Goal: Task Accomplishment & Management: Contribute content

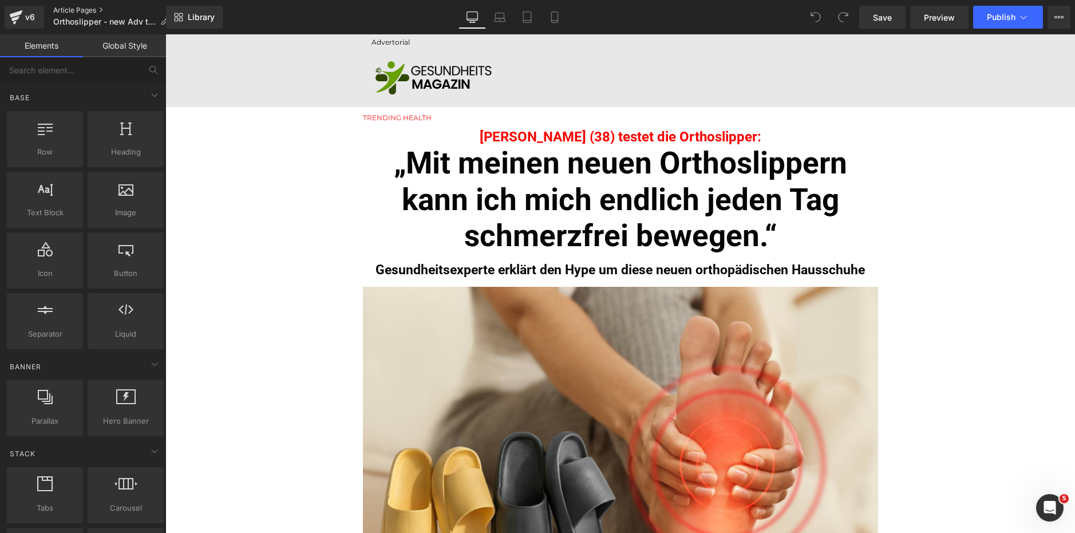
click at [68, 6] on link "Article Pages" at bounding box center [115, 10] width 124 height 9
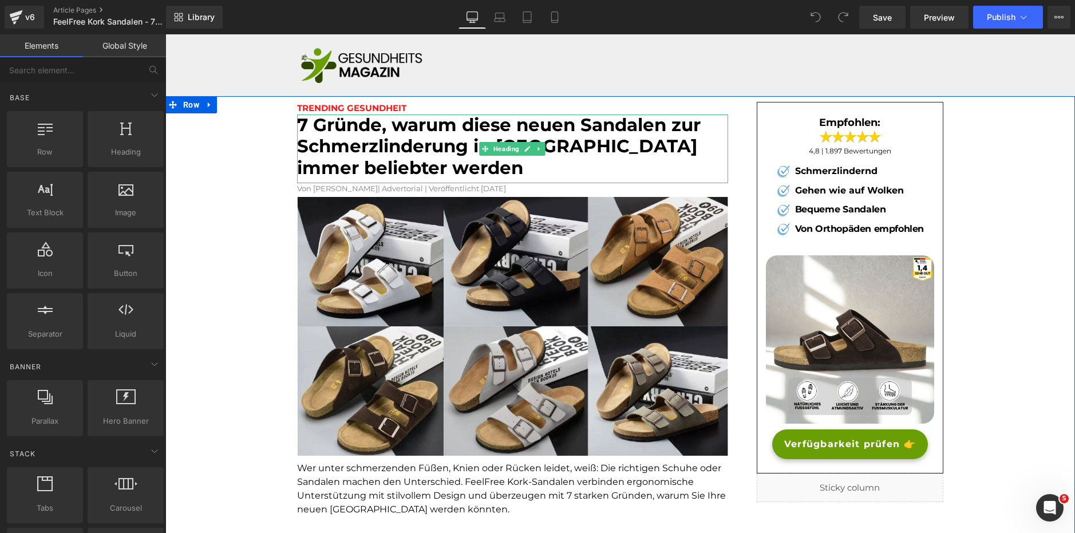
click at [370, 152] on font "7 Gründe, warum diese neuen Sandalen zur Schmerzlinderung in [GEOGRAPHIC_DATA] …" at bounding box center [498, 146] width 403 height 64
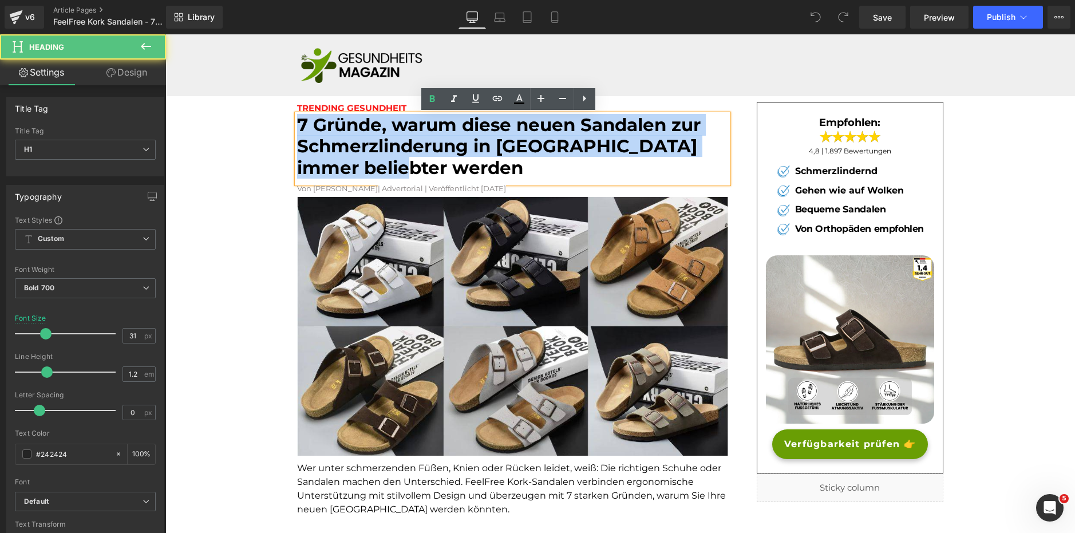
drag, startPoint x: 374, startPoint y: 163, endPoint x: 289, endPoint y: 102, distance: 104.5
copy font "7 Gründe, warum diese neuen Sandalen zur Schmerzlinderung in [GEOGRAPHIC_DATA] …"
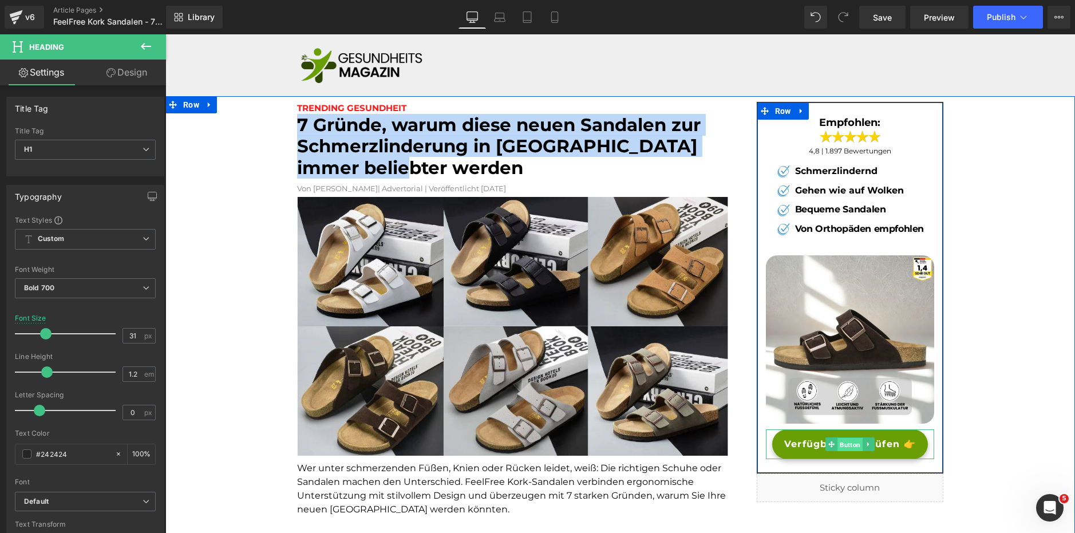
click at [837, 442] on span "Button" at bounding box center [849, 445] width 25 height 14
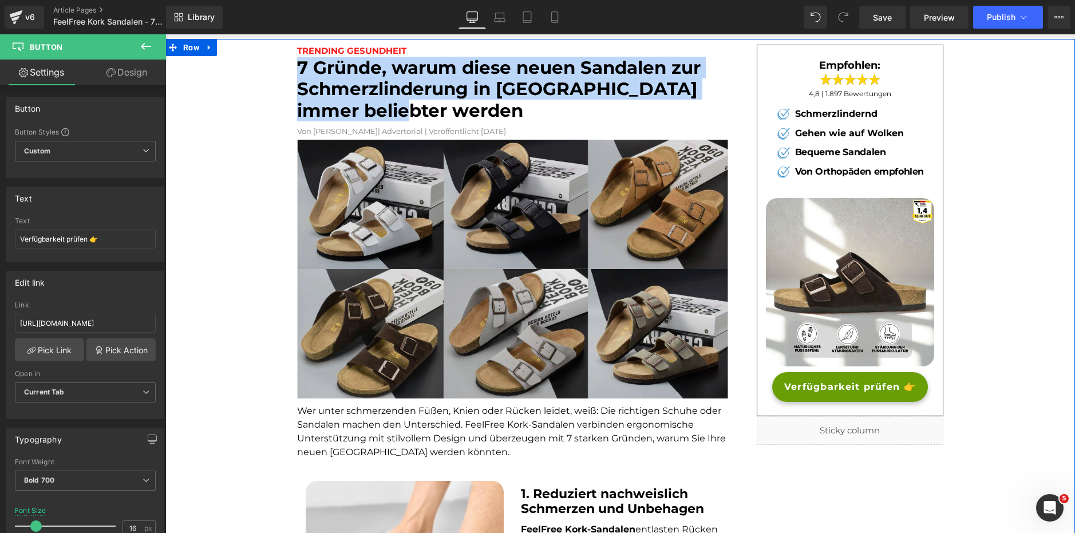
click at [519, 224] on img at bounding box center [512, 269] width 431 height 259
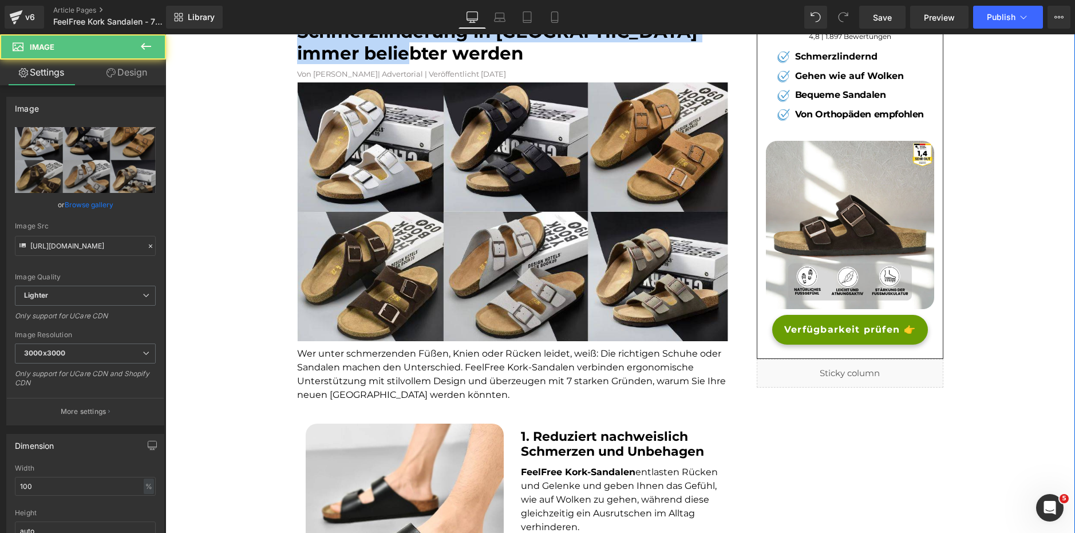
click at [446, 359] on p "Wer unter schmerzenden Füßen, Knien oder Rücken leidet, weiß: Die richtigen Sch…" at bounding box center [512, 374] width 431 height 55
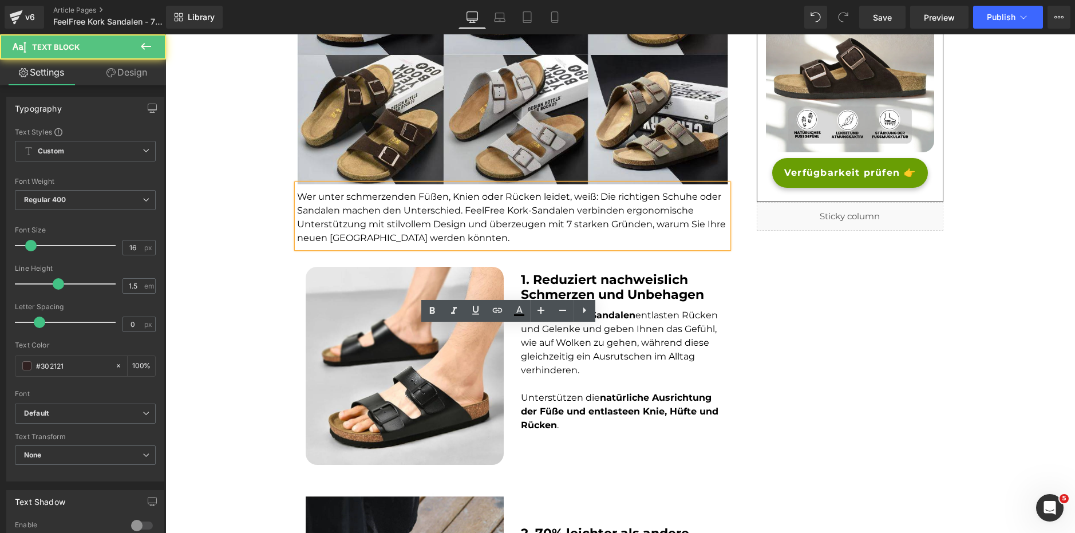
scroll to position [286, 0]
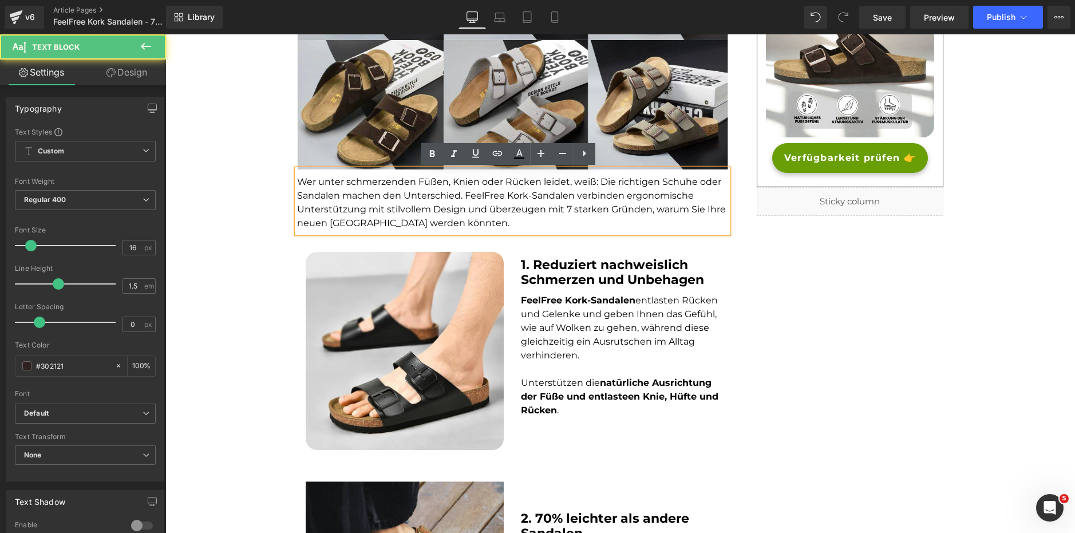
click at [624, 282] on strong "1. Reduziert nachweislich Schmerzen und Unbehagen" at bounding box center [612, 272] width 183 height 30
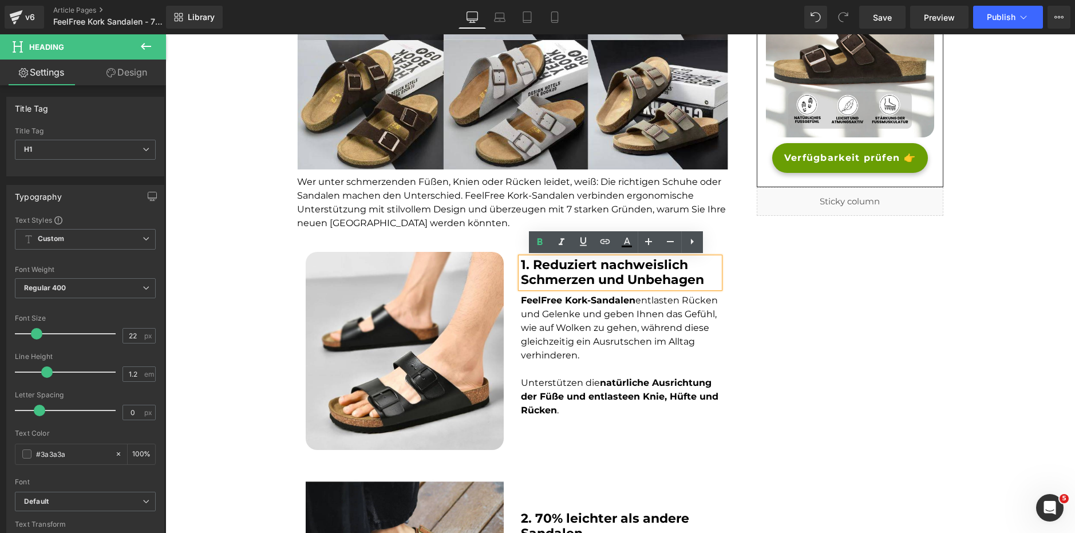
click at [591, 326] on span "FeelFree Kork-Sandalen entlasten Rücken und Gelenke und geben Ihnen das Gefühl,…" at bounding box center [619, 328] width 197 height 66
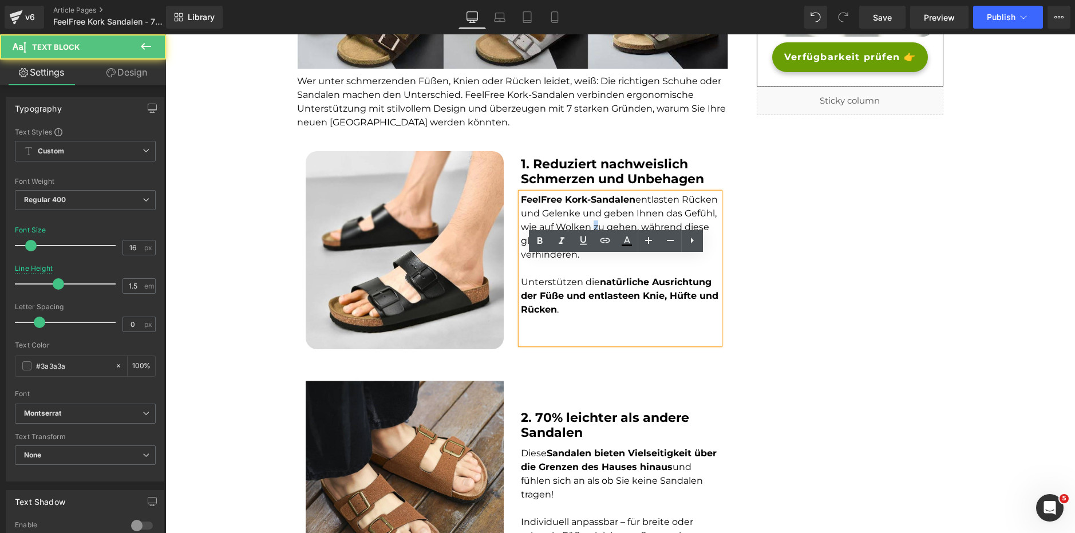
scroll to position [401, 0]
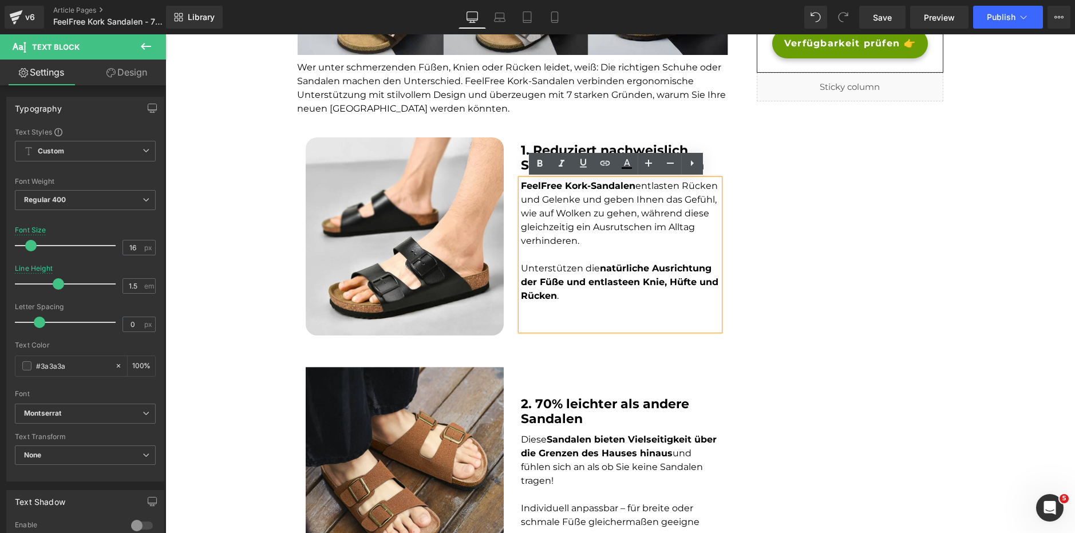
click at [576, 312] on p at bounding box center [620, 310] width 198 height 14
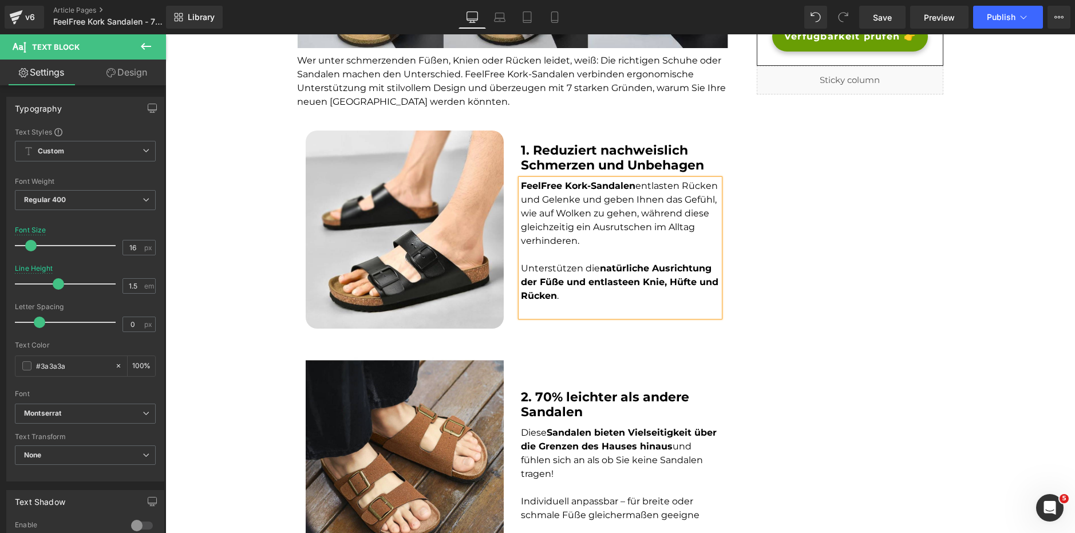
scroll to position [414, 0]
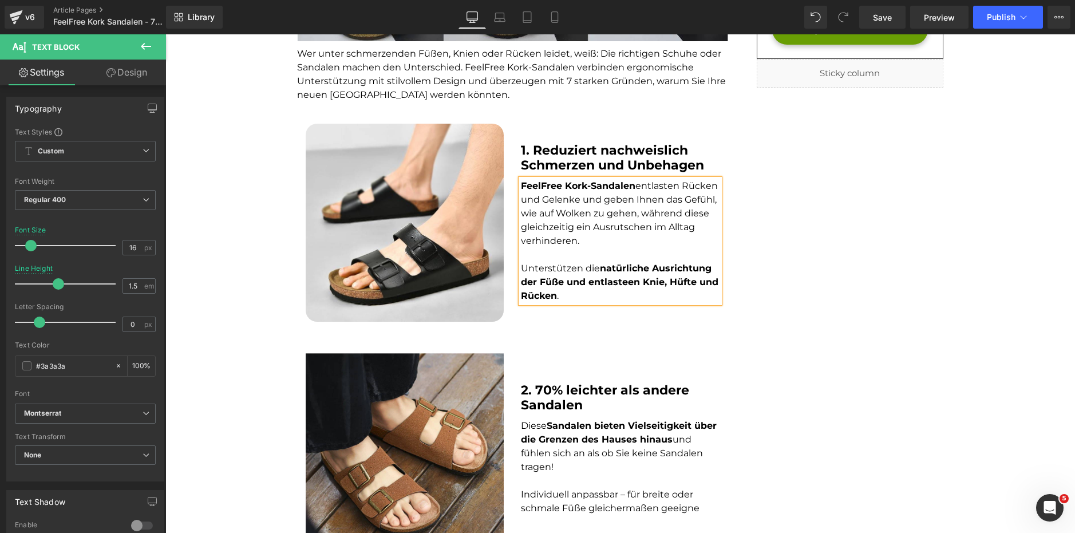
click at [587, 399] on span at bounding box center [593, 398] width 12 height 14
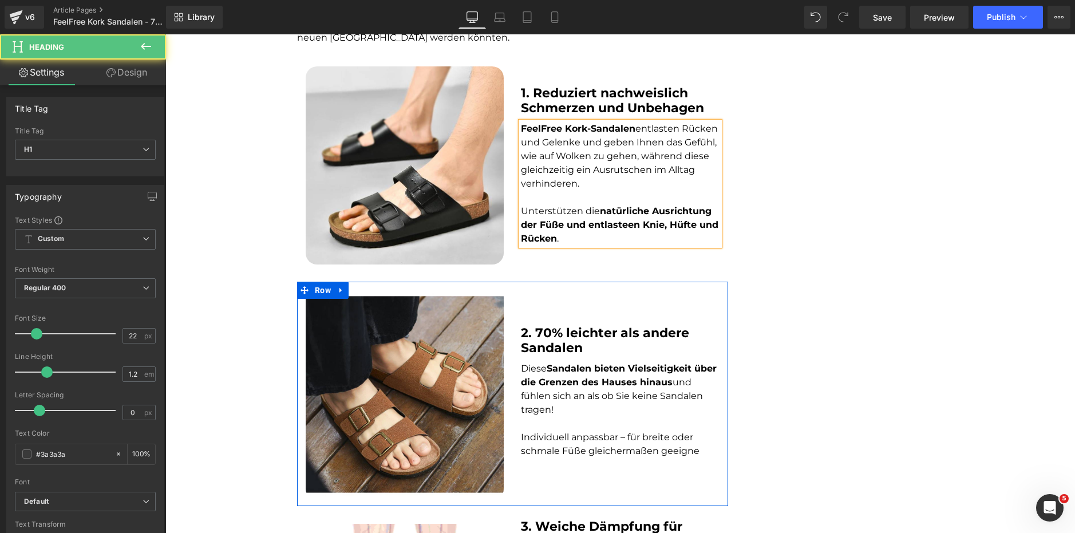
click at [552, 413] on p "Diese Sandalen bieten Vielseitigkeit über die Grenzen des Hauses hinaus und füh…" at bounding box center [620, 389] width 198 height 55
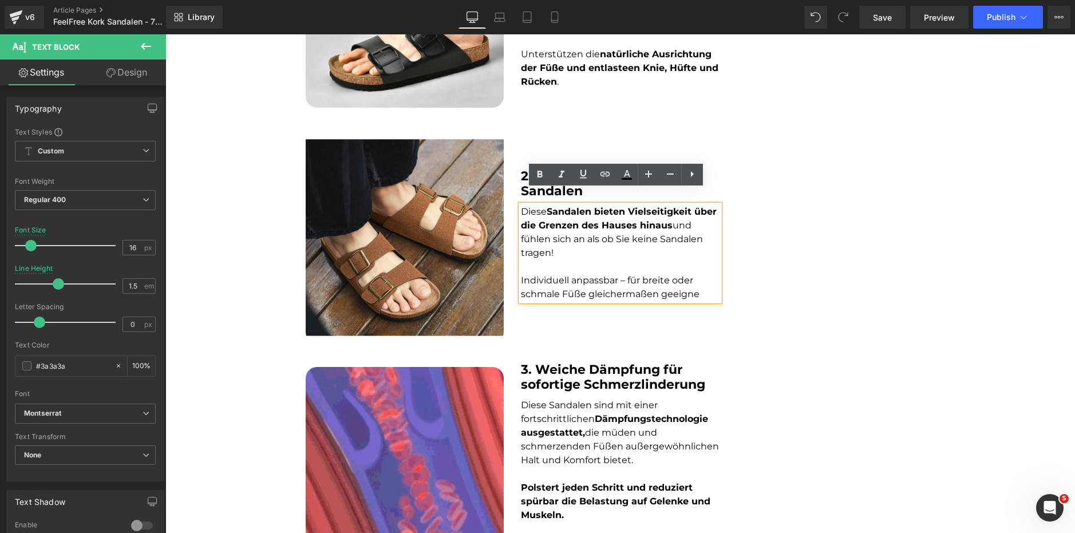
scroll to position [643, 0]
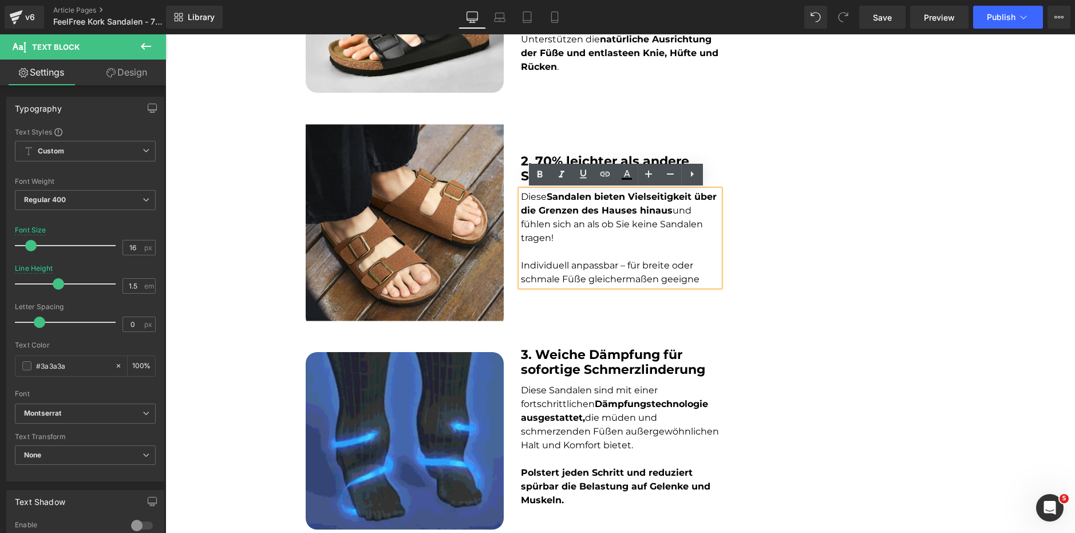
click at [566, 393] on font "Diese Sandalen sind mit einer fortschrittlichen Dämpfungstechnologie ausgestatt…" at bounding box center [620, 418] width 198 height 66
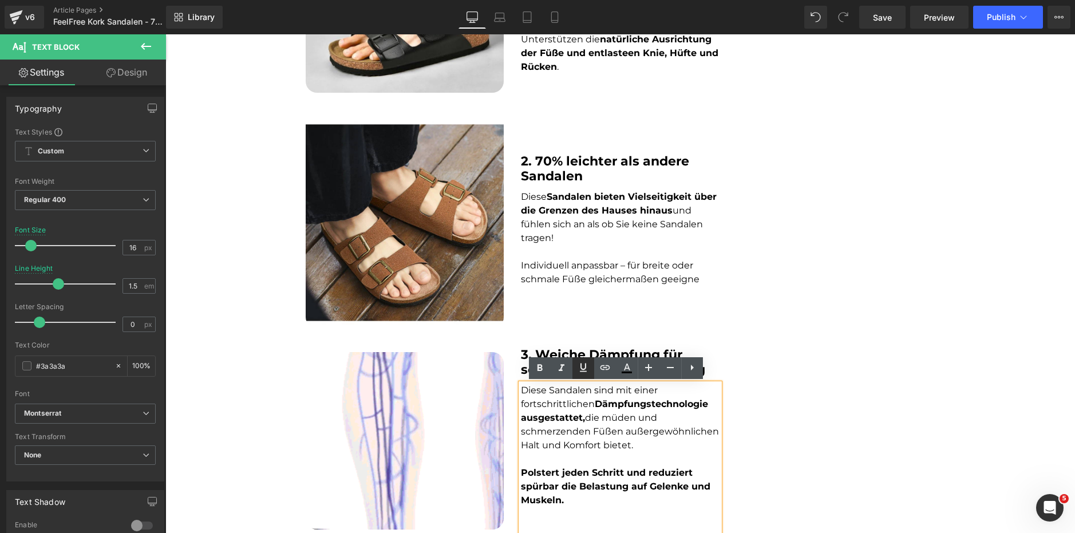
click at [580, 366] on icon at bounding box center [583, 367] width 14 height 14
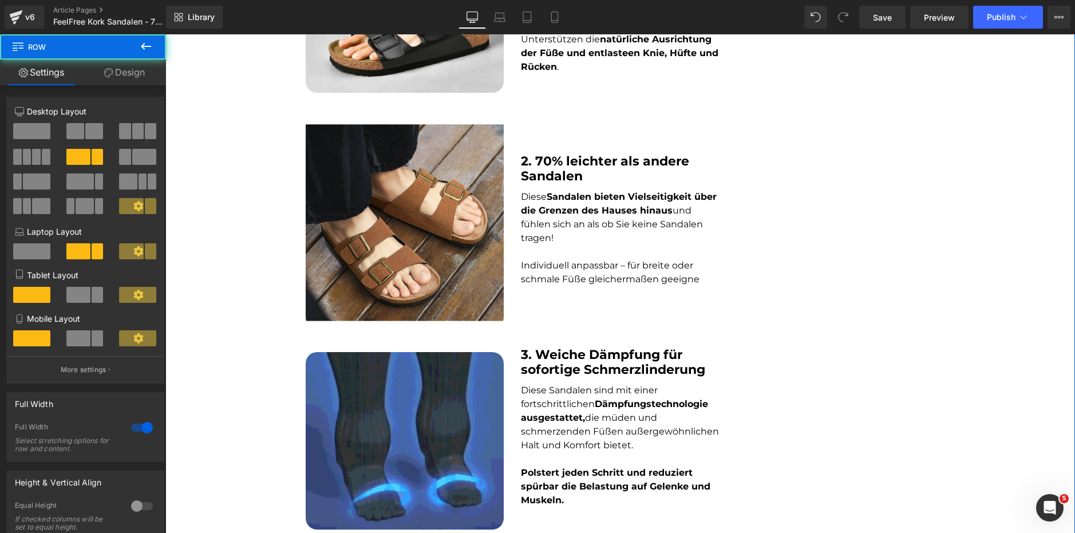
click at [591, 347] on div "Image 3. Weiche Dämpfung für sofortige Schmerzlinderung Heading Diese Sandalen …" at bounding box center [512, 443] width 431 height 195
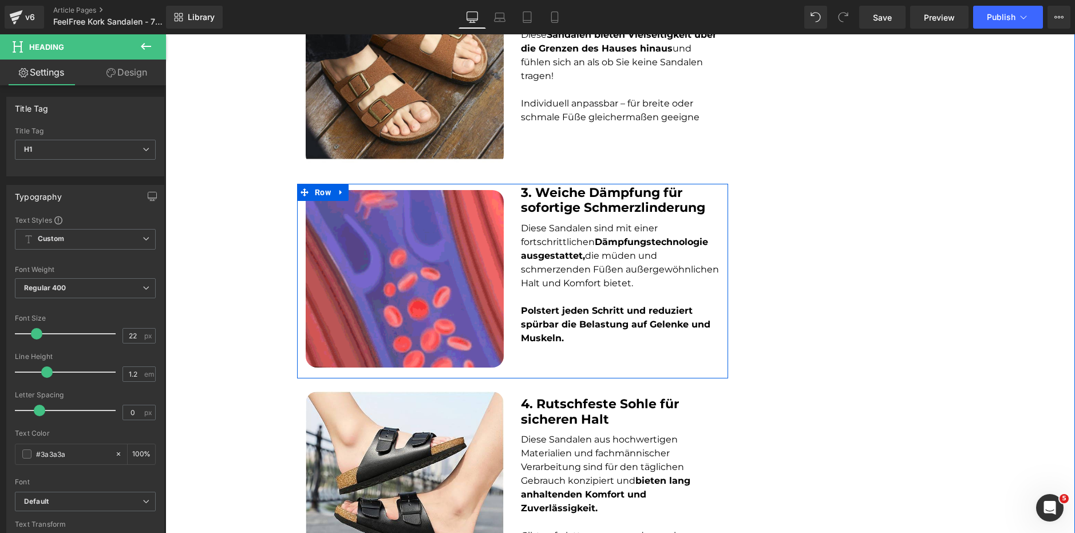
scroll to position [872, 0]
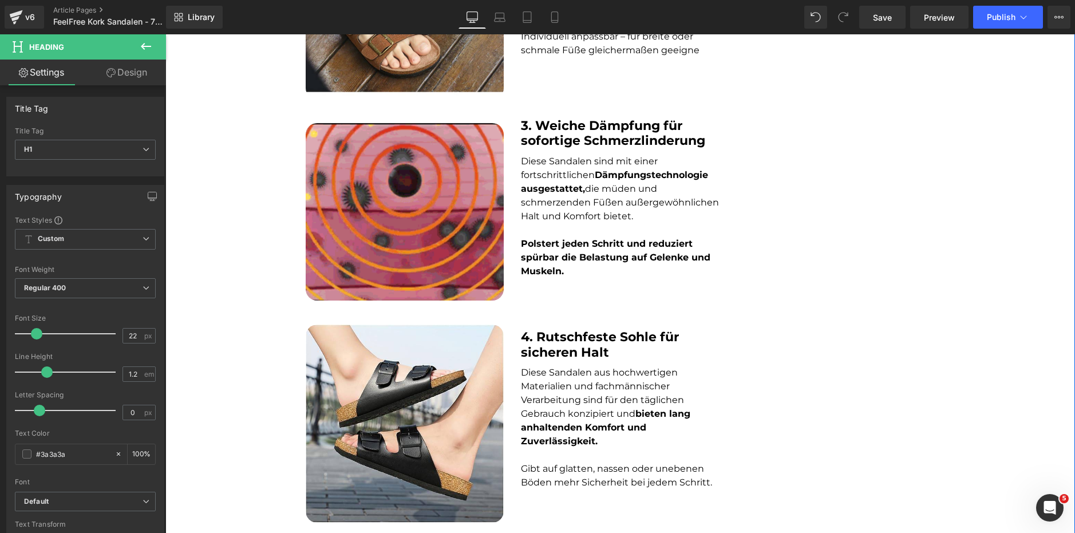
click at [567, 393] on p "Diese Sandalen aus hochwertigen Materialien und fachmännischer Verarbeitung sin…" at bounding box center [620, 407] width 198 height 82
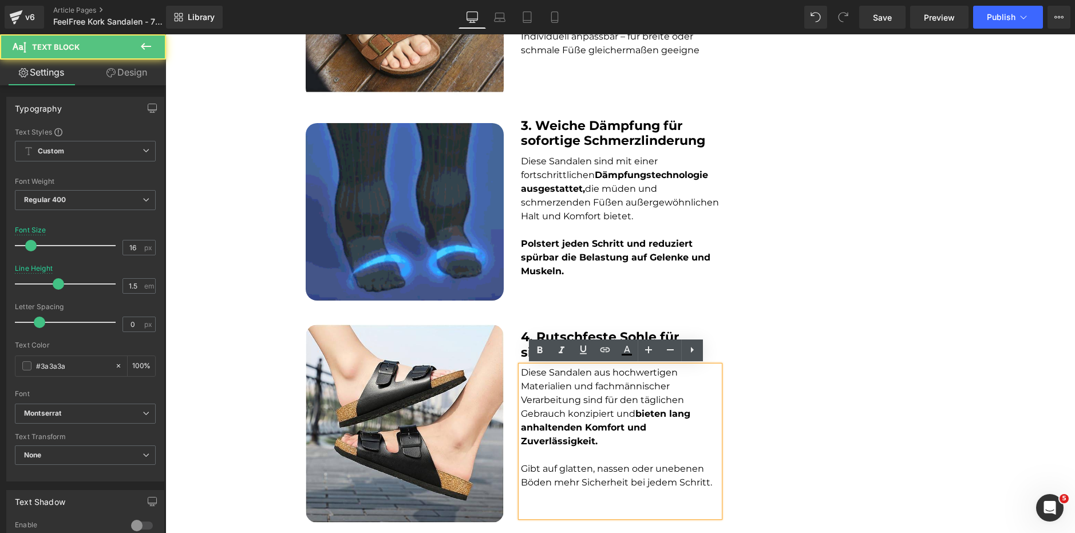
click at [542, 505] on p at bounding box center [620, 510] width 198 height 14
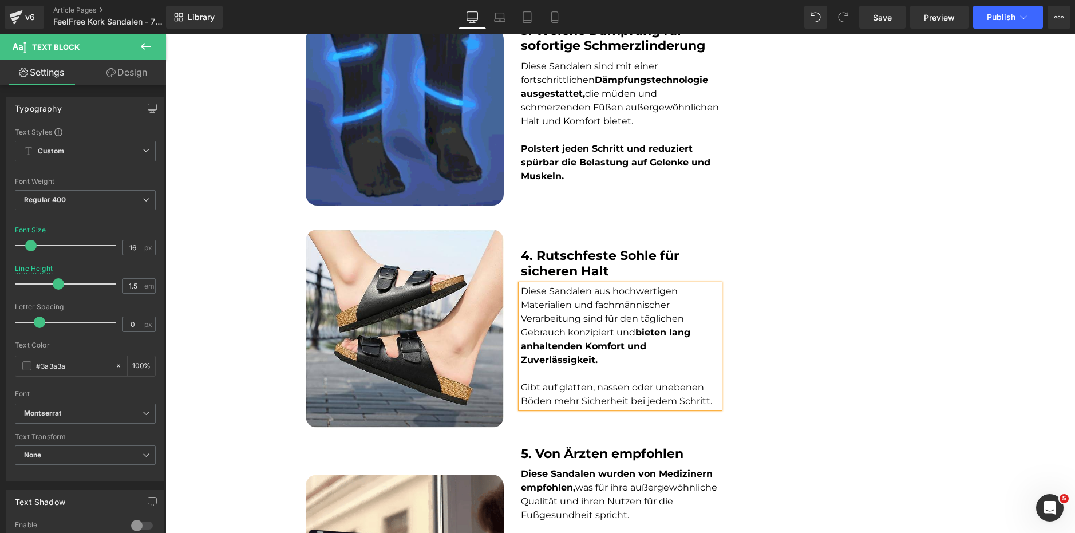
scroll to position [1215, 0]
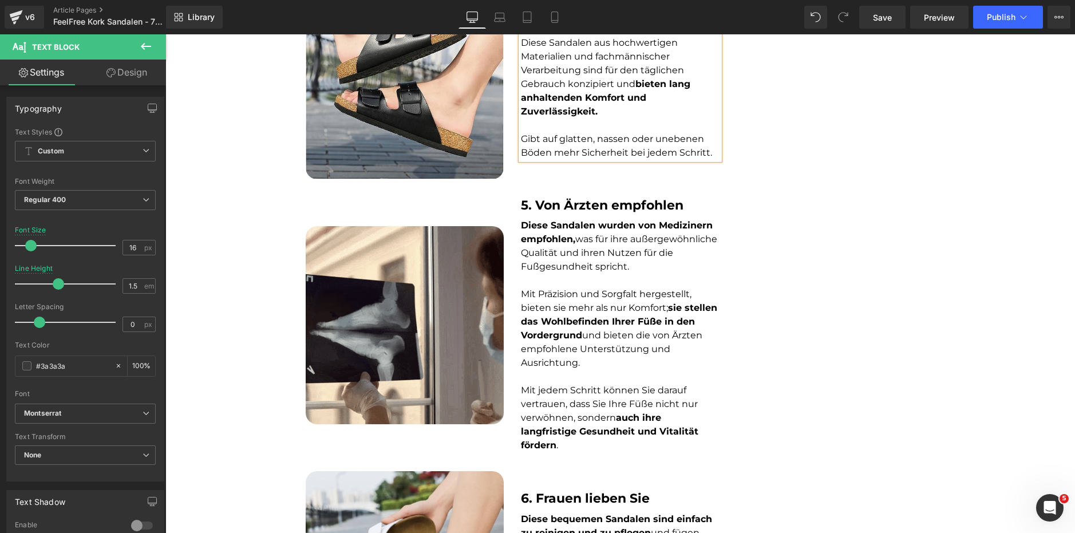
click at [605, 317] on strong "sie stellen das Wohlbefinden Ihrer Füße in den Vordergrund" at bounding box center [619, 321] width 196 height 38
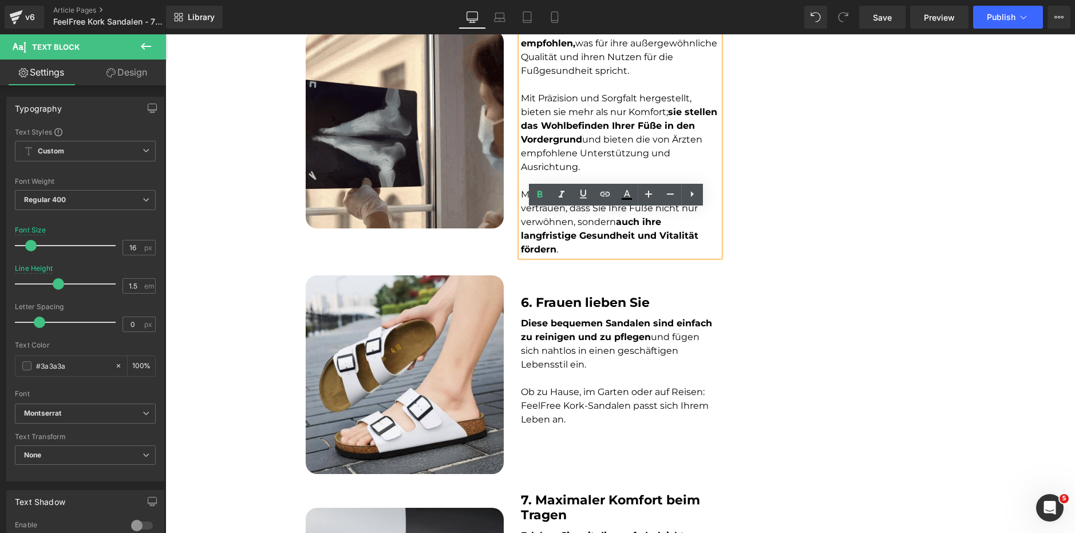
scroll to position [1444, 0]
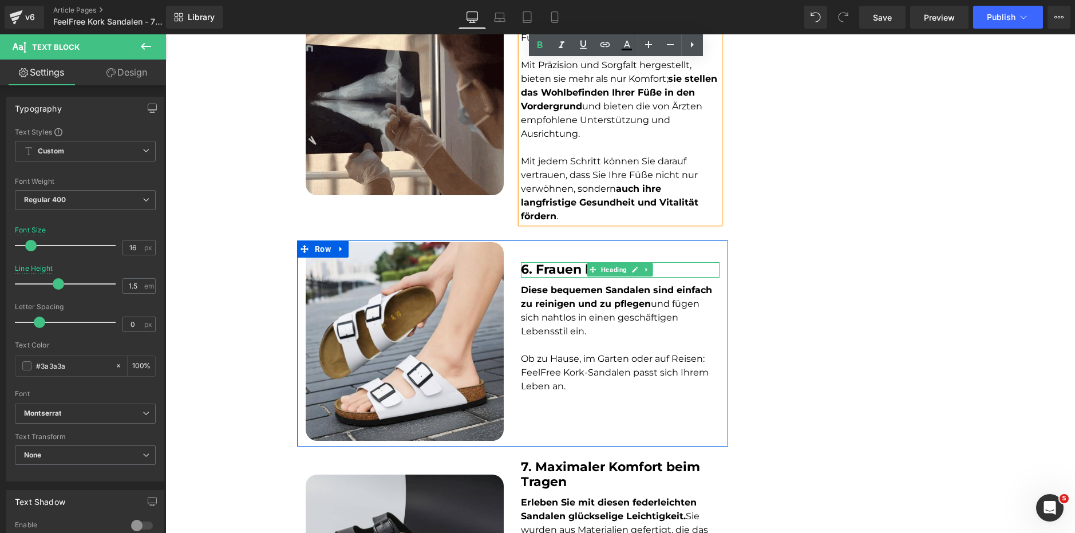
click at [599, 270] on span "Heading" at bounding box center [614, 270] width 30 height 14
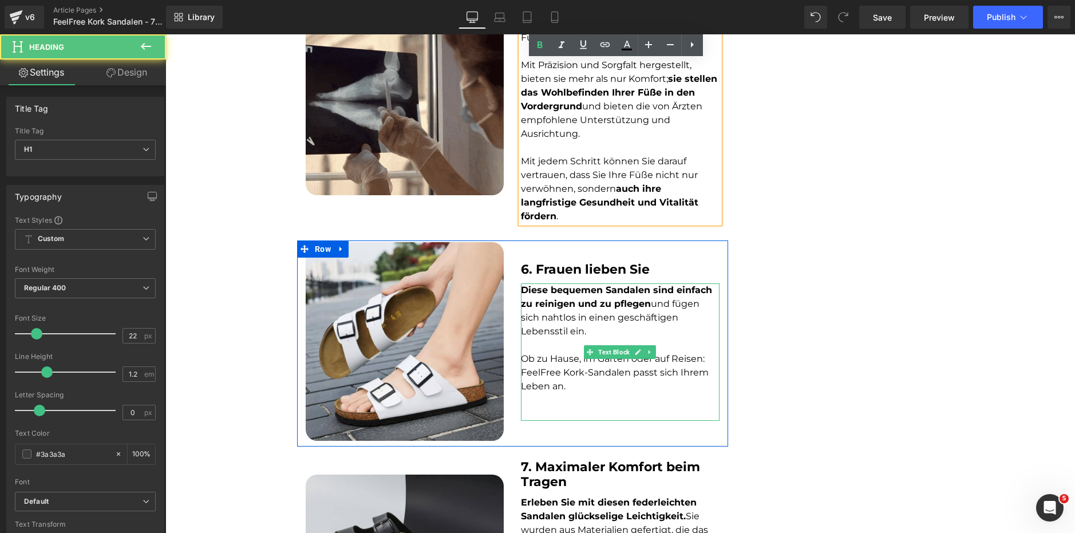
click at [568, 310] on p "Diese bequemen Sandalen sind einfach zu reinigen und zu pflegen und fügen sich …" at bounding box center [620, 310] width 198 height 55
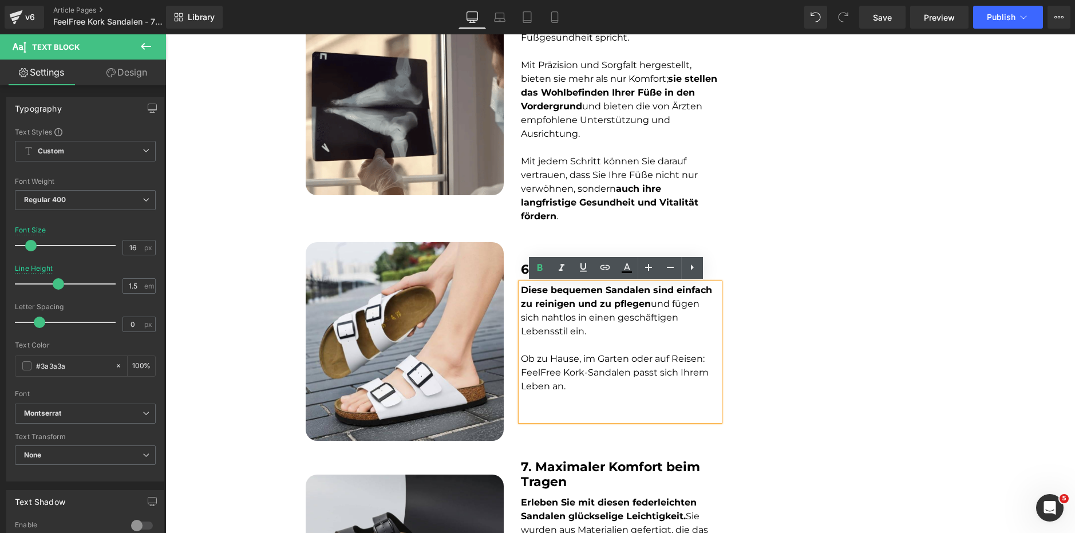
click at [564, 419] on p at bounding box center [620, 414] width 198 height 14
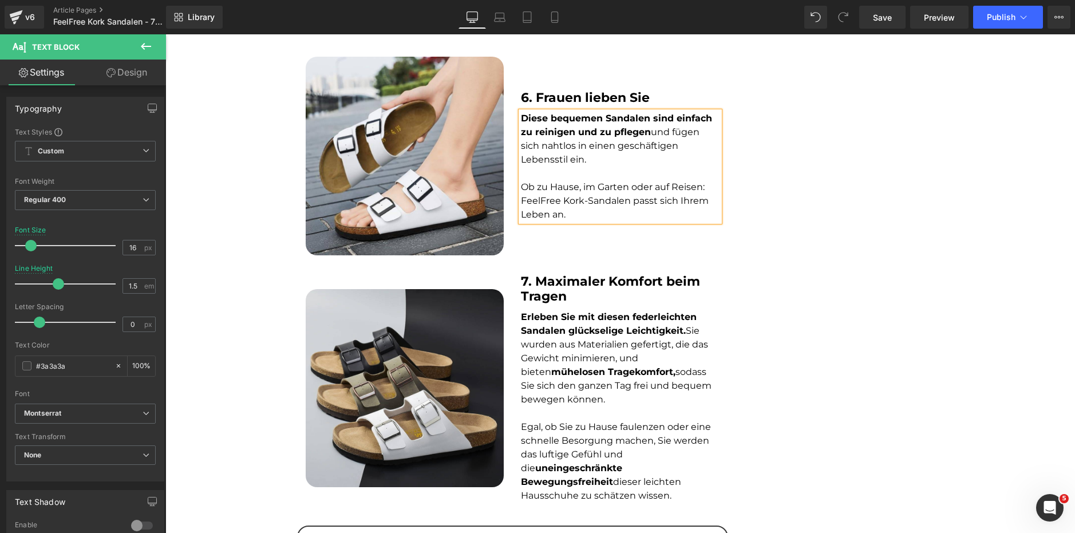
click at [580, 394] on font "Erleben Sie mit diesen federleichten Sandalen glückselige Leichtigkeit. Sie wur…" at bounding box center [616, 357] width 191 height 93
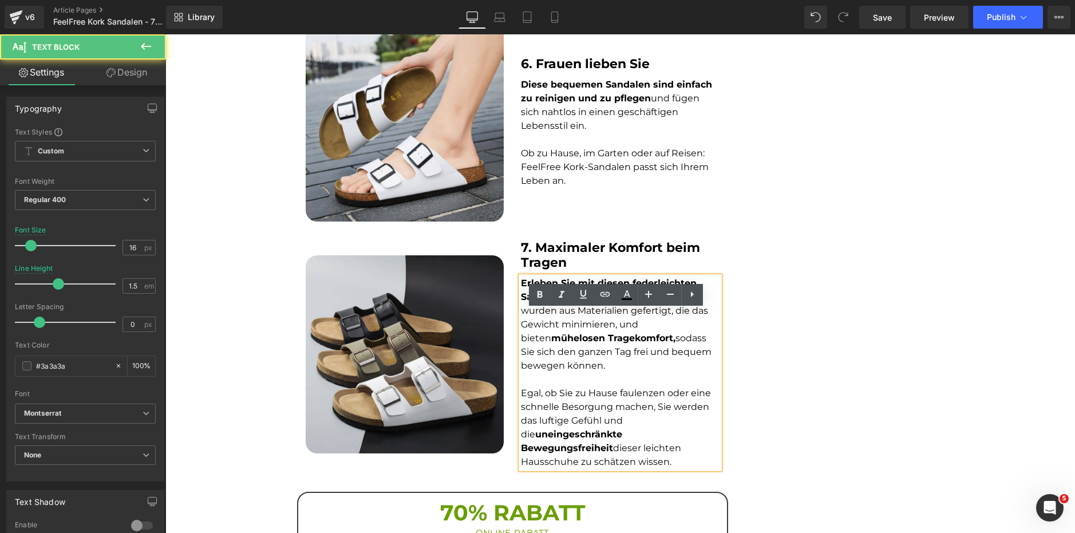
scroll to position [1801, 0]
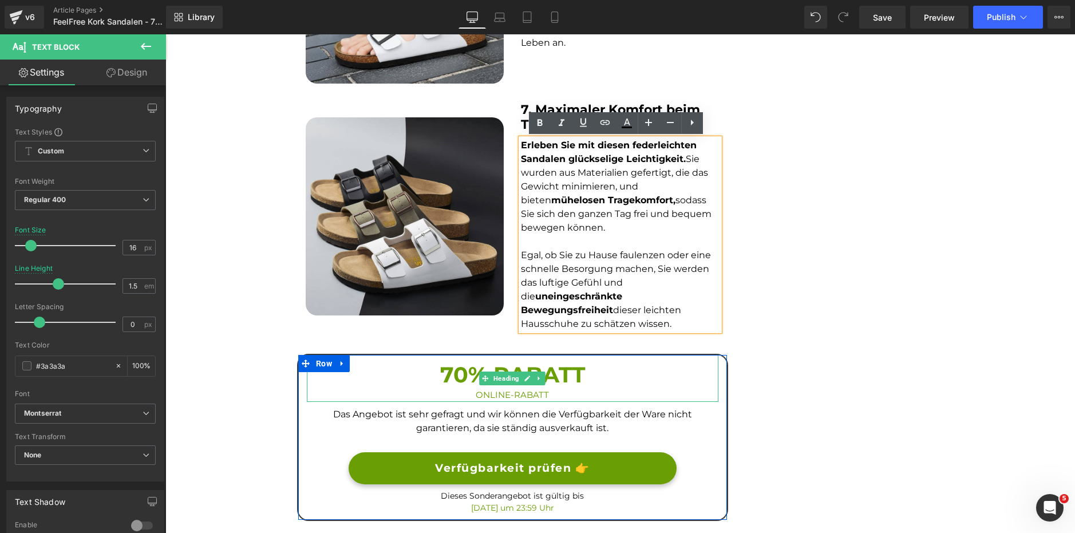
click at [546, 371] on h3 "70% RABATT" at bounding box center [512, 374] width 411 height 28
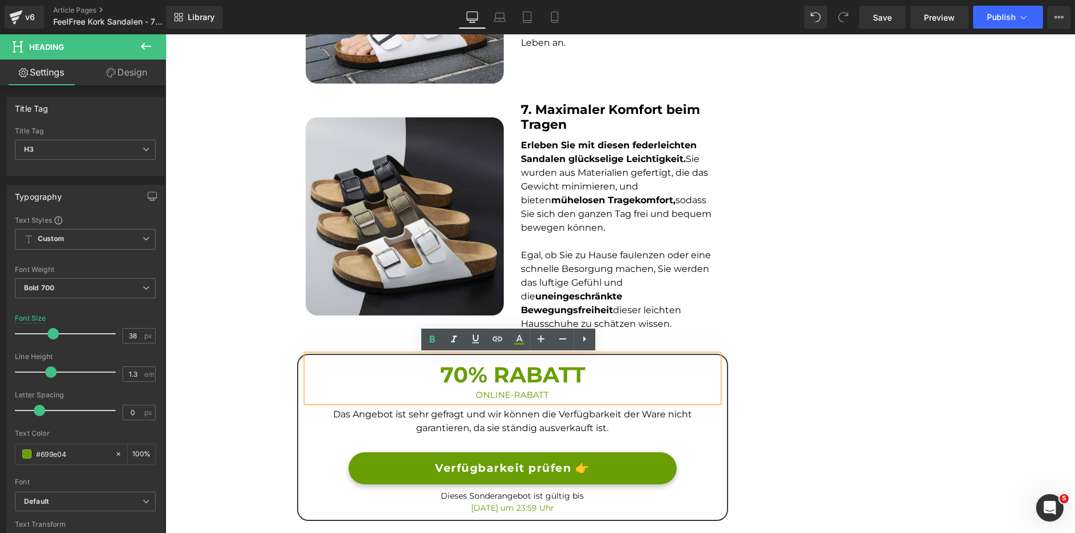
click at [460, 377] on h3 "70% RABATT" at bounding box center [512, 374] width 411 height 28
click at [454, 377] on h3 "70% RABATT" at bounding box center [512, 374] width 411 height 28
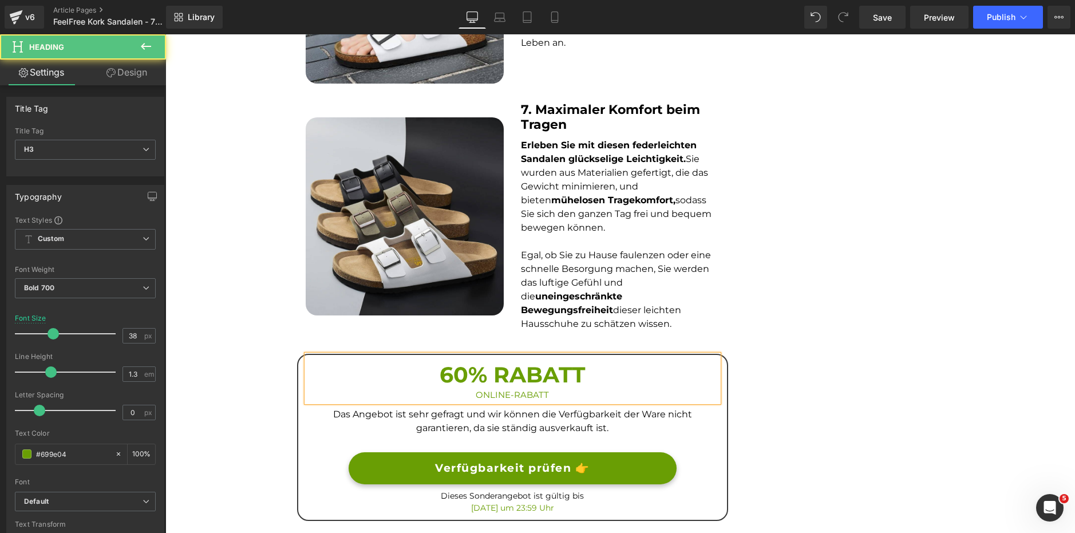
click at [524, 399] on span "ONLINE-RABATT" at bounding box center [511, 394] width 73 height 11
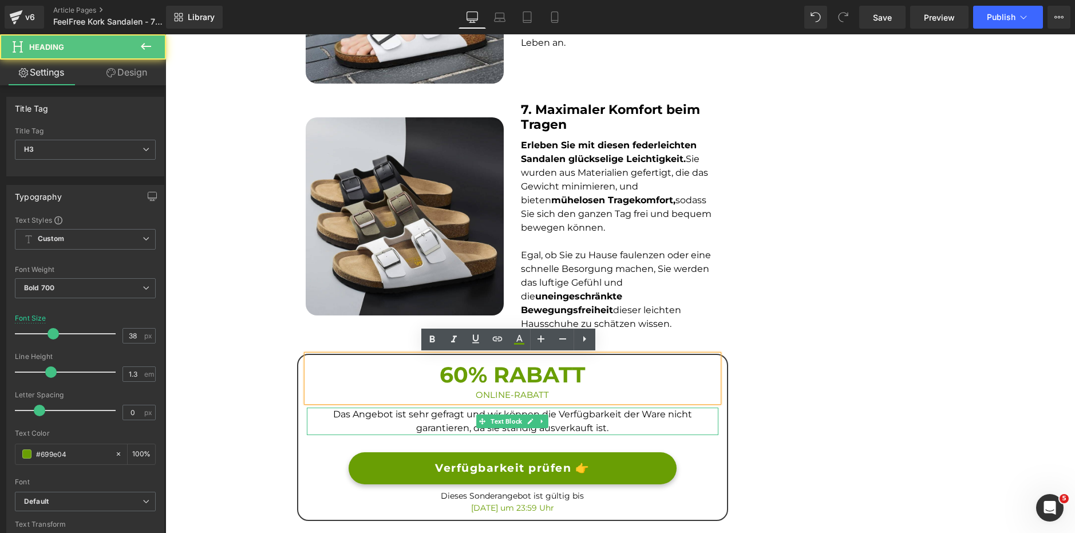
click at [398, 422] on p "Das Angebot ist sehr gefragt und wir können die Verfügbarkeit der Ware nicht ga…" at bounding box center [512, 420] width 411 height 27
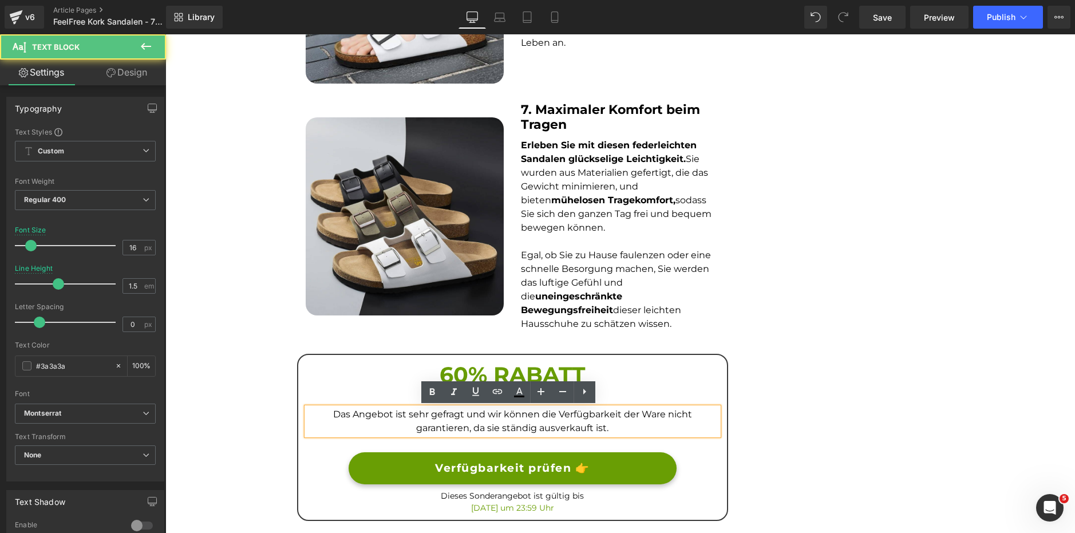
click at [624, 409] on span "Das Angebot ist sehr gefragt und wir können die Verfügbarkeit der Ware nicht ga…" at bounding box center [512, 421] width 359 height 25
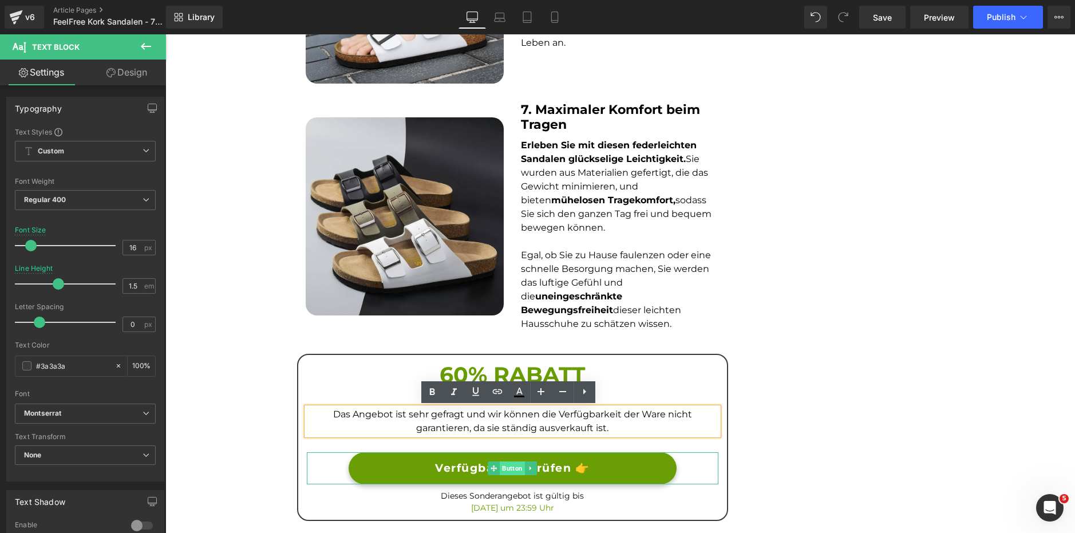
click at [508, 469] on span "Button" at bounding box center [512, 468] width 25 height 14
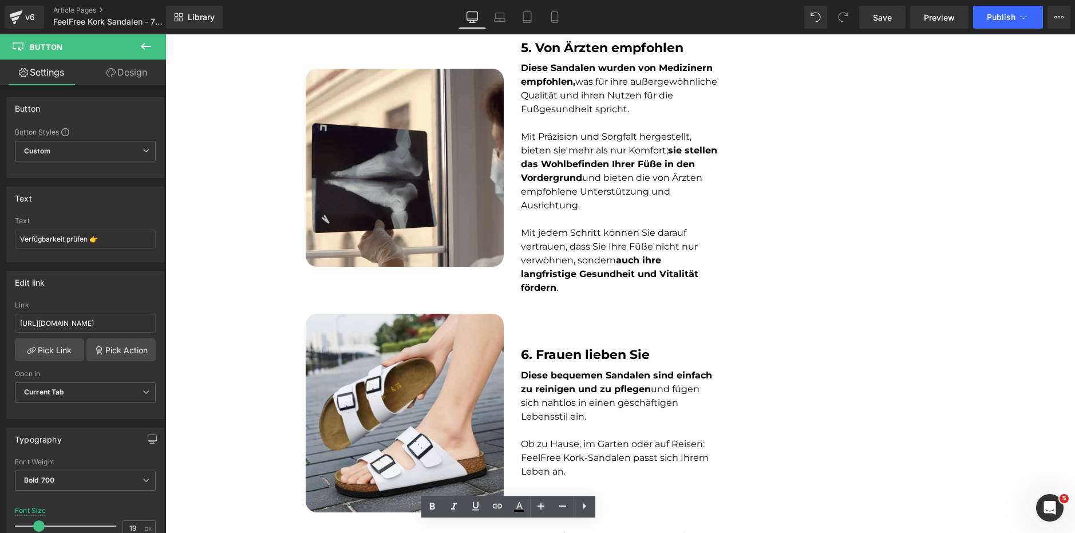
scroll to position [1344, 0]
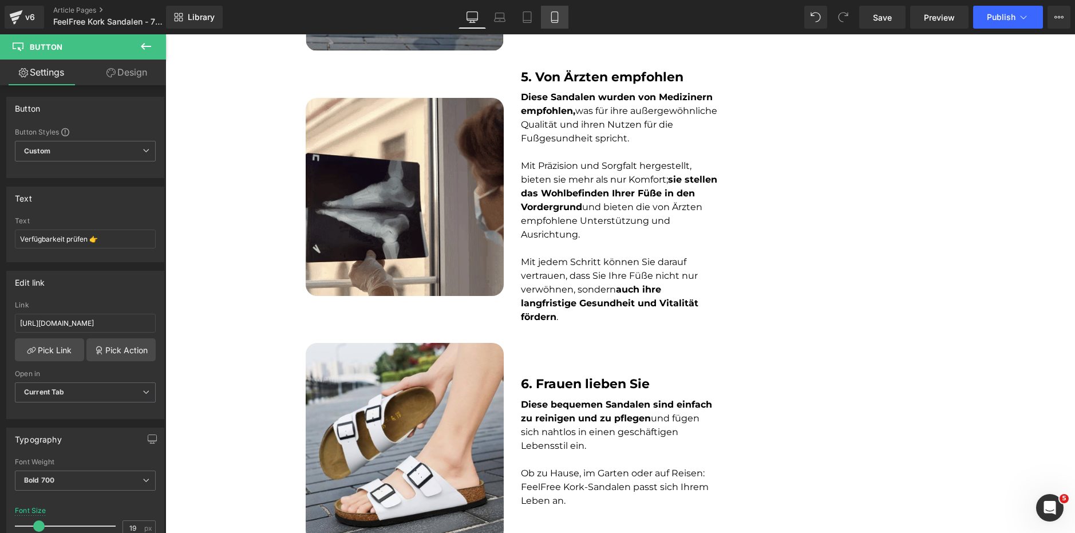
click at [557, 16] on icon at bounding box center [554, 16] width 11 height 11
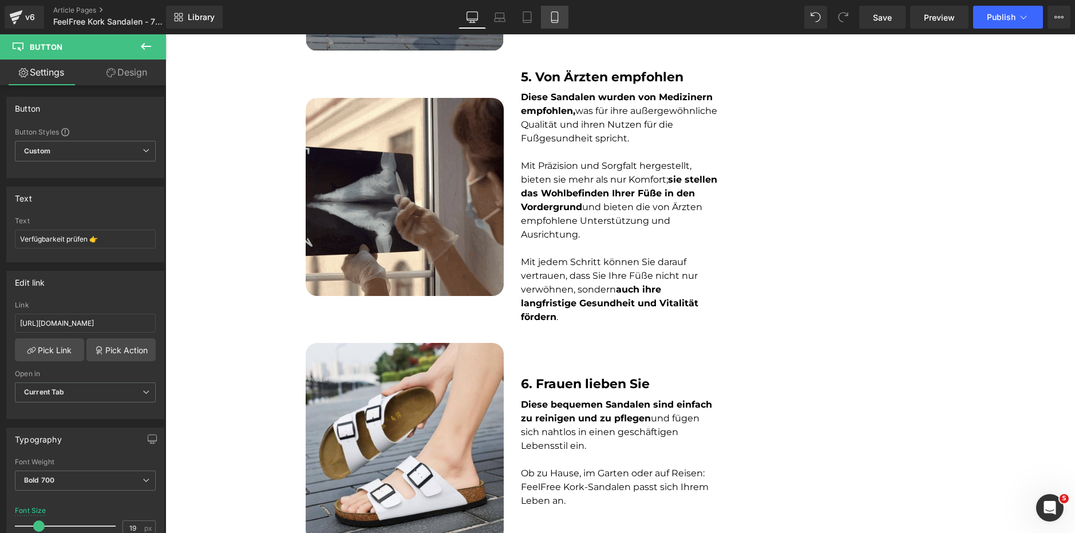
type input "13"
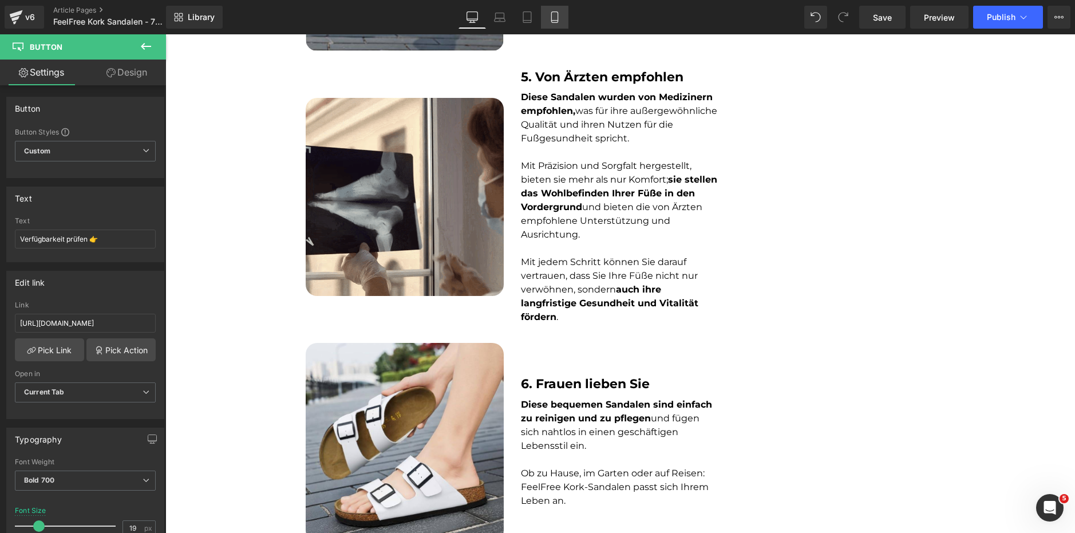
type input "100"
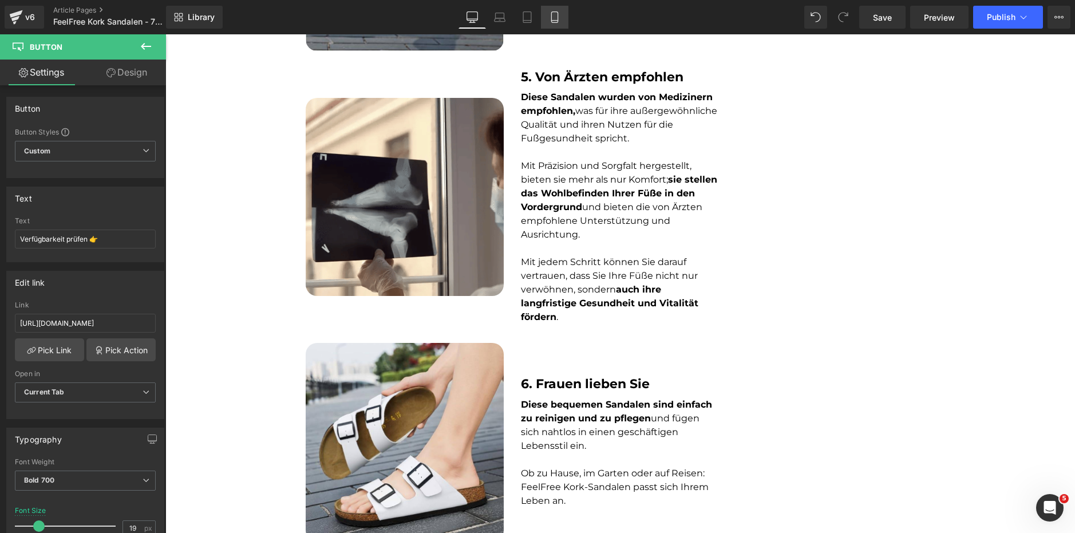
type input "100"
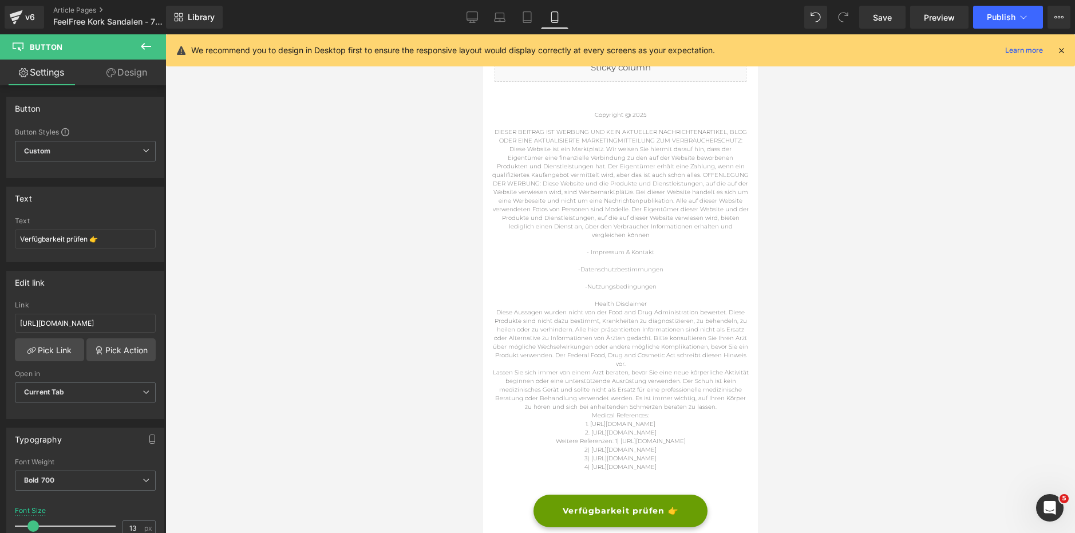
scroll to position [4073, 0]
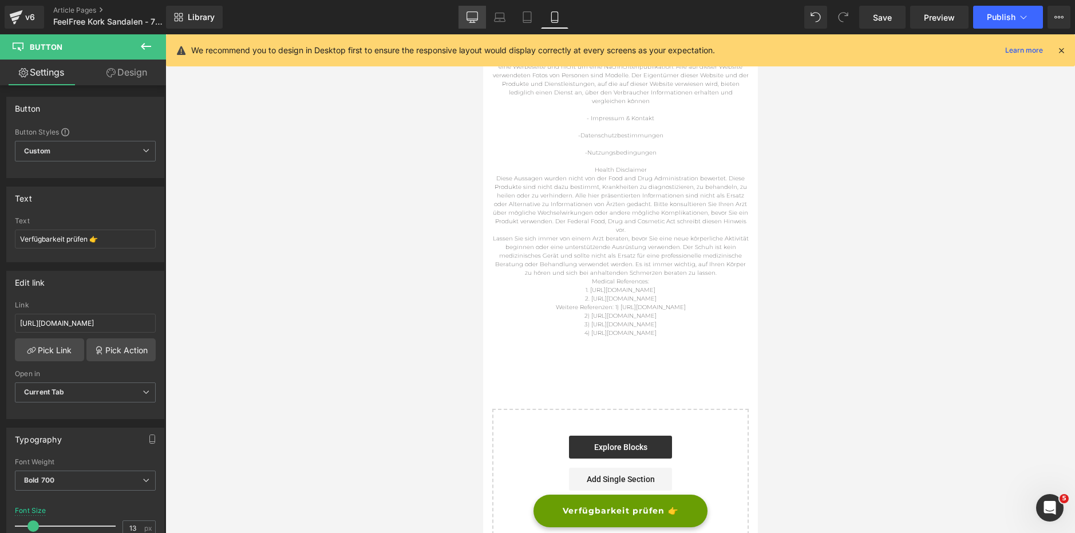
click at [481, 15] on link "Desktop" at bounding box center [471, 17] width 27 height 23
type input "19"
type input "100"
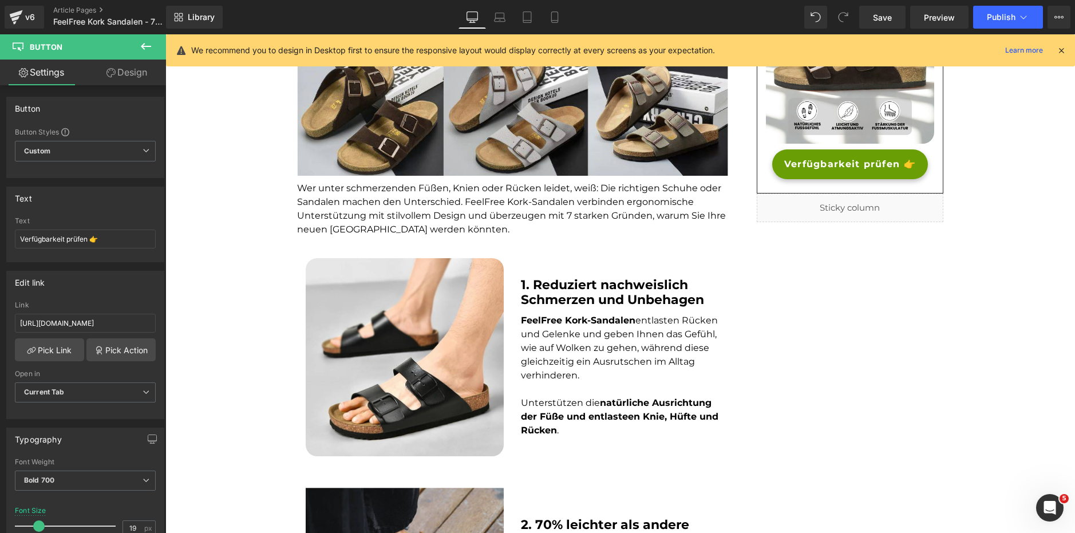
scroll to position [0, 0]
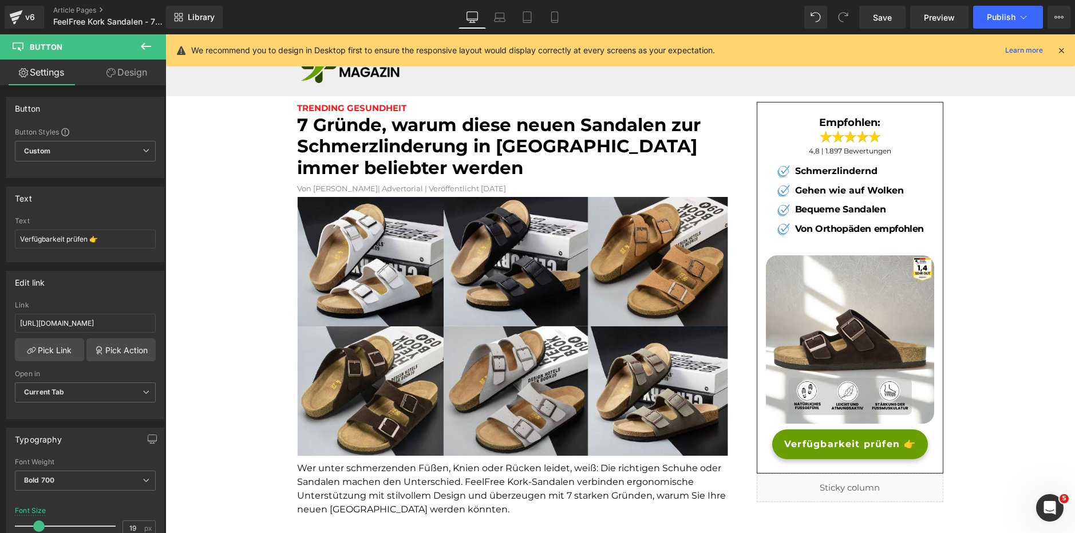
drag, startPoint x: 1072, startPoint y: 336, endPoint x: 1195, endPoint y: 78, distance: 285.4
drag, startPoint x: 1059, startPoint y: 49, endPoint x: 615, endPoint y: 149, distance: 455.2
click at [1059, 49] on icon at bounding box center [1061, 50] width 10 height 10
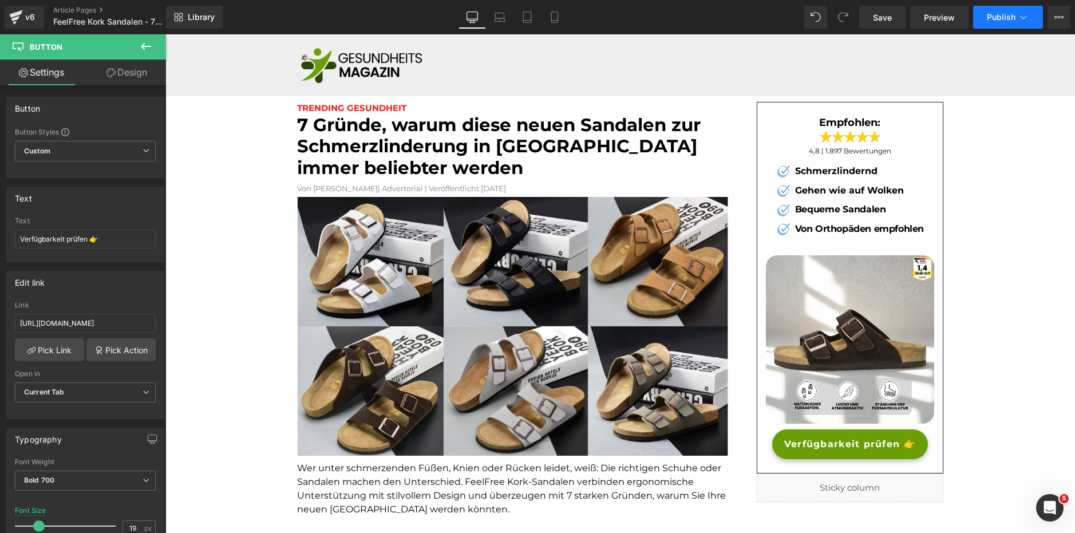
click at [1001, 21] on span "Publish" at bounding box center [1000, 17] width 29 height 9
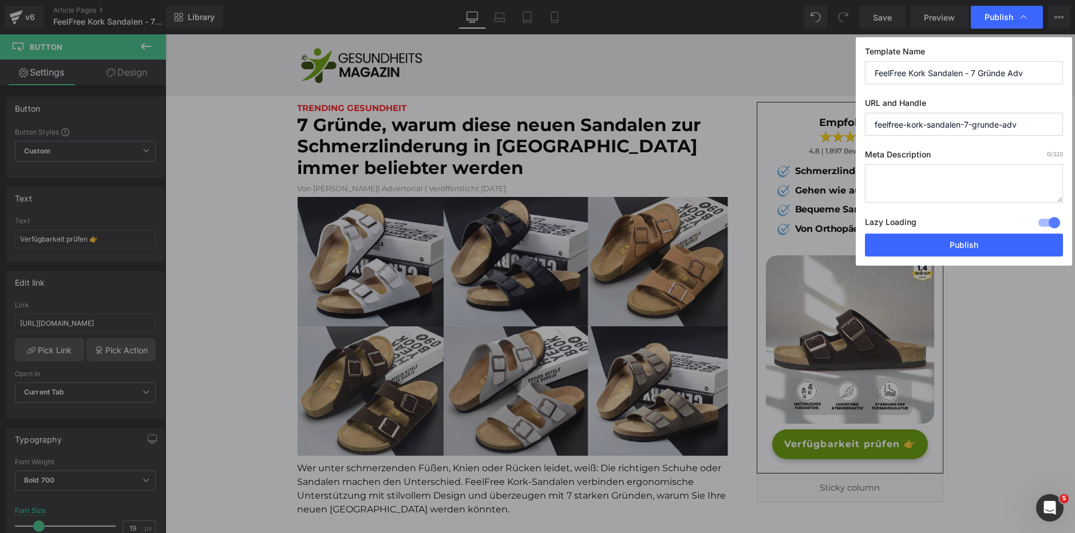
click at [1060, 221] on div at bounding box center [1048, 222] width 27 height 18
click at [1016, 243] on button "Publish" at bounding box center [964, 244] width 198 height 23
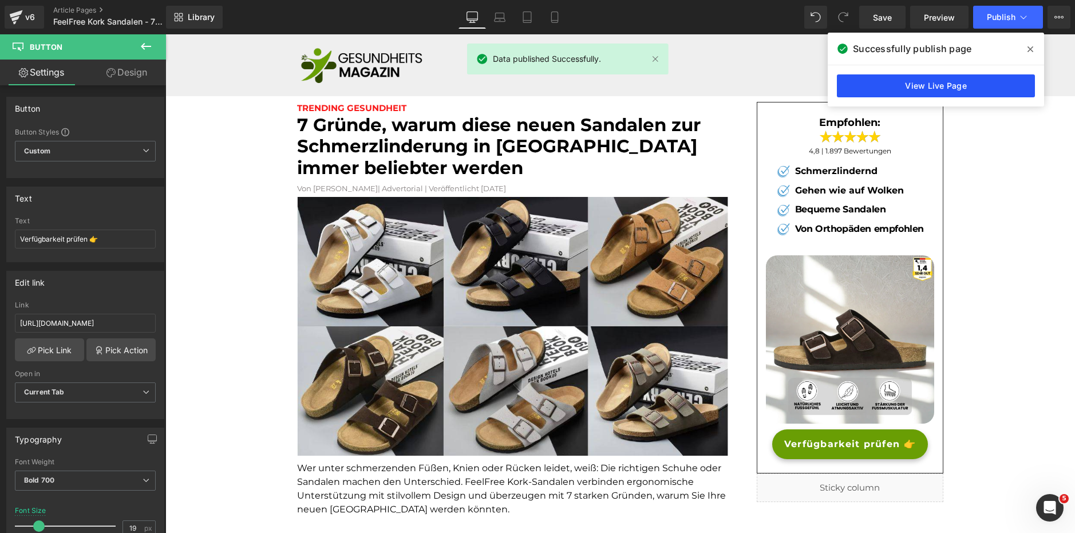
click at [926, 82] on link "View Live Page" at bounding box center [936, 85] width 198 height 23
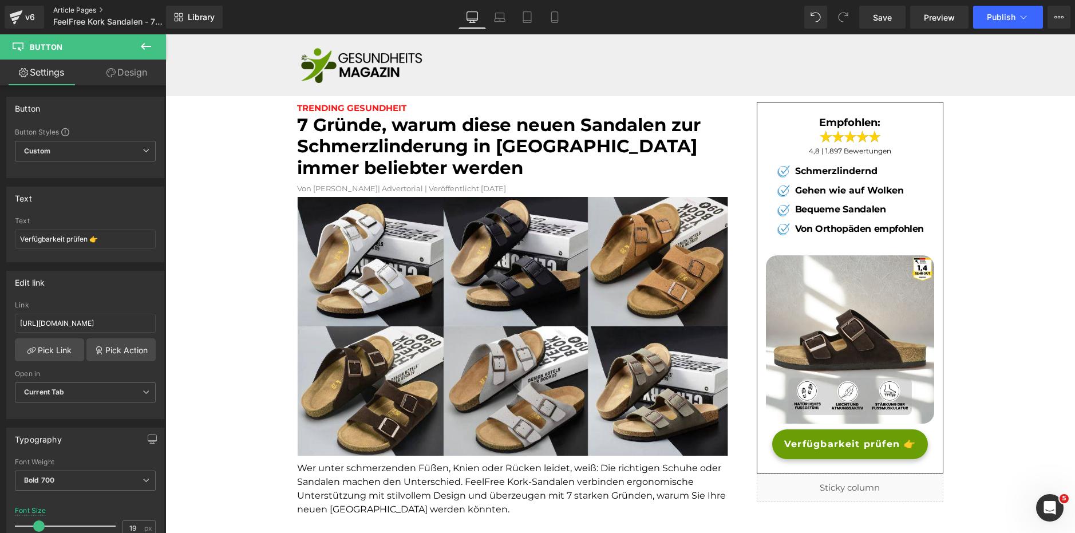
click at [70, 8] on link "Article Pages" at bounding box center [119, 10] width 132 height 9
